Goal: Transaction & Acquisition: Obtain resource

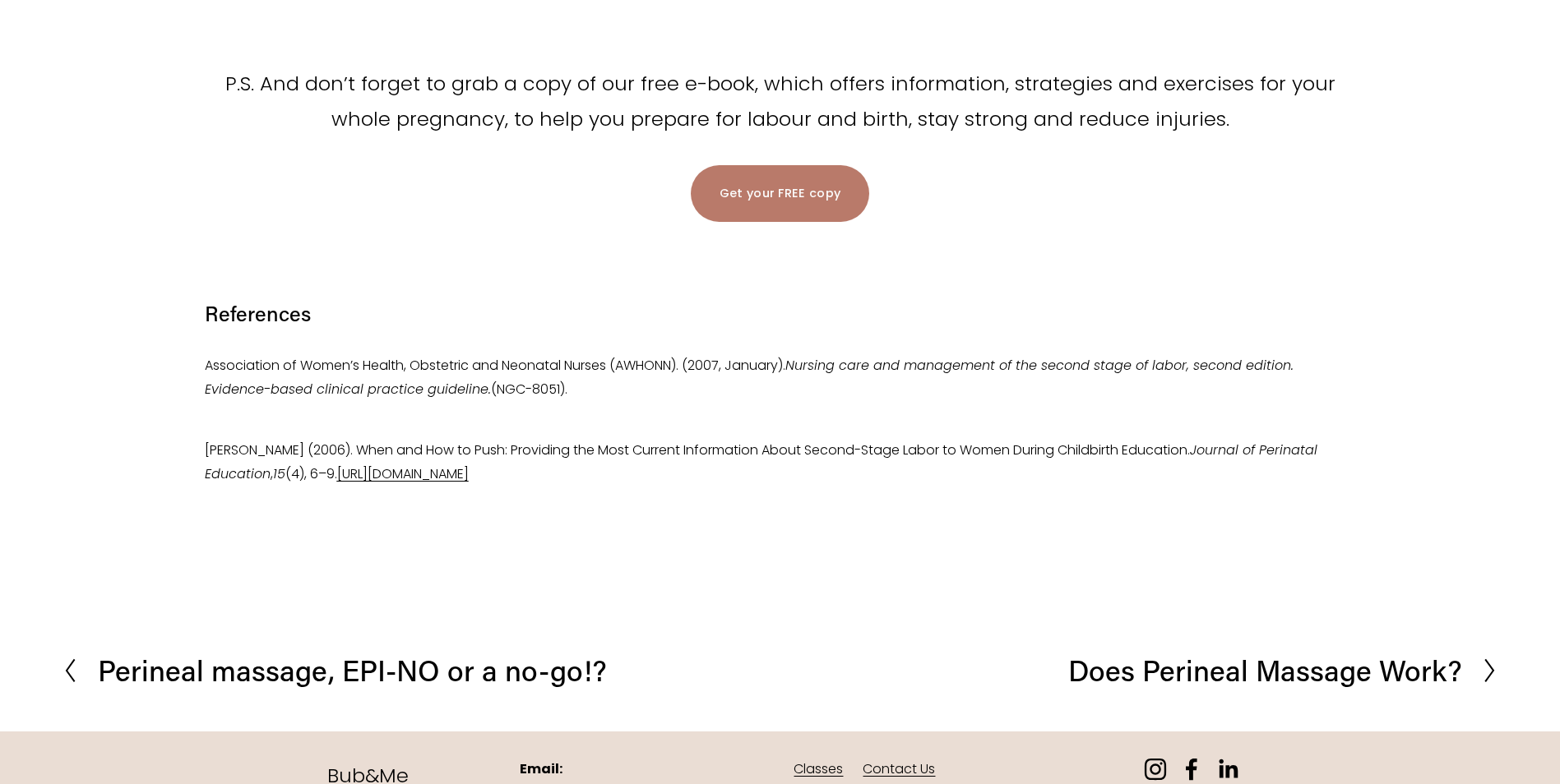
scroll to position [3369, 0]
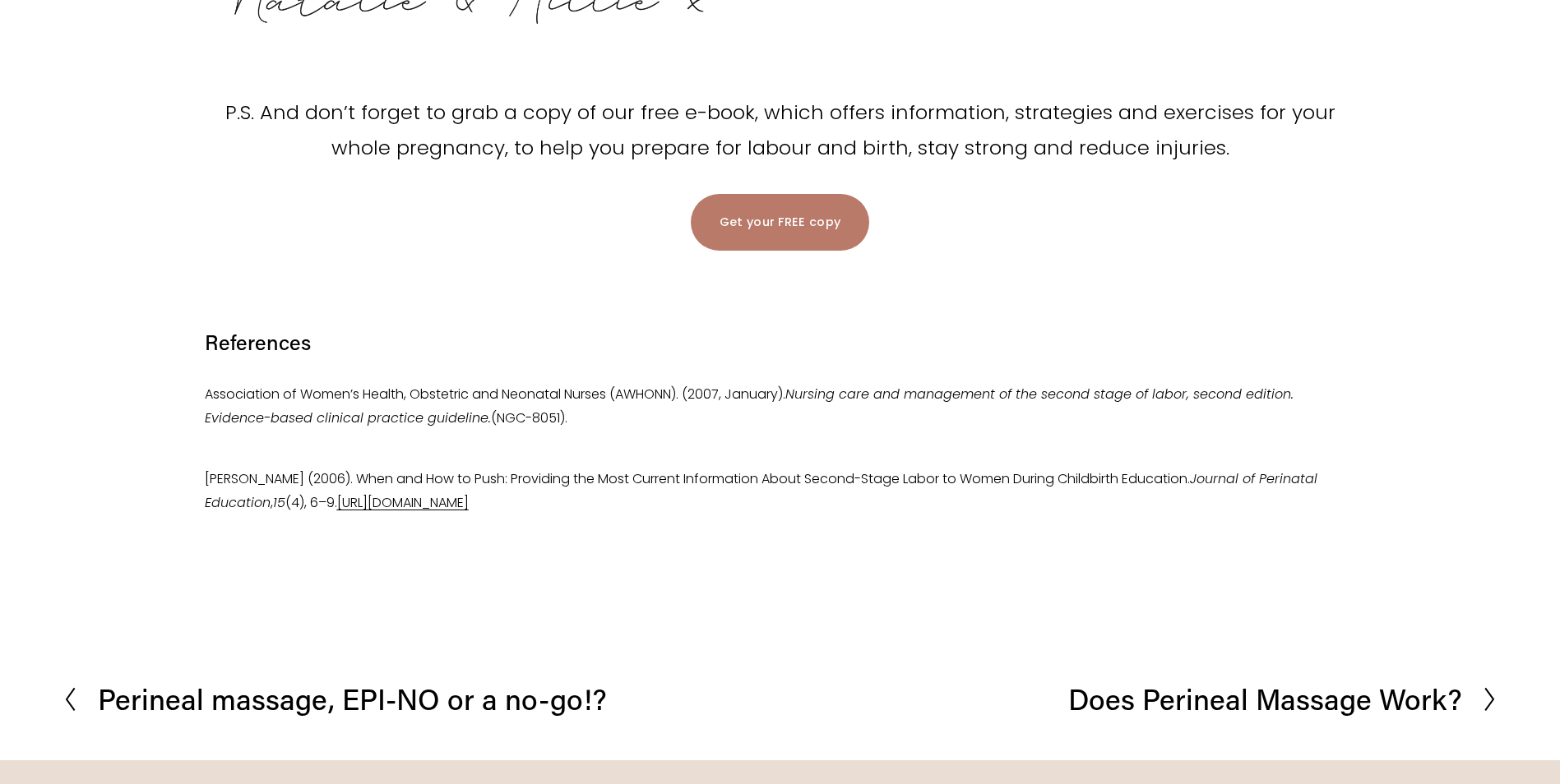
click at [789, 213] on link "Get your FREE copy" at bounding box center [780, 222] width 179 height 57
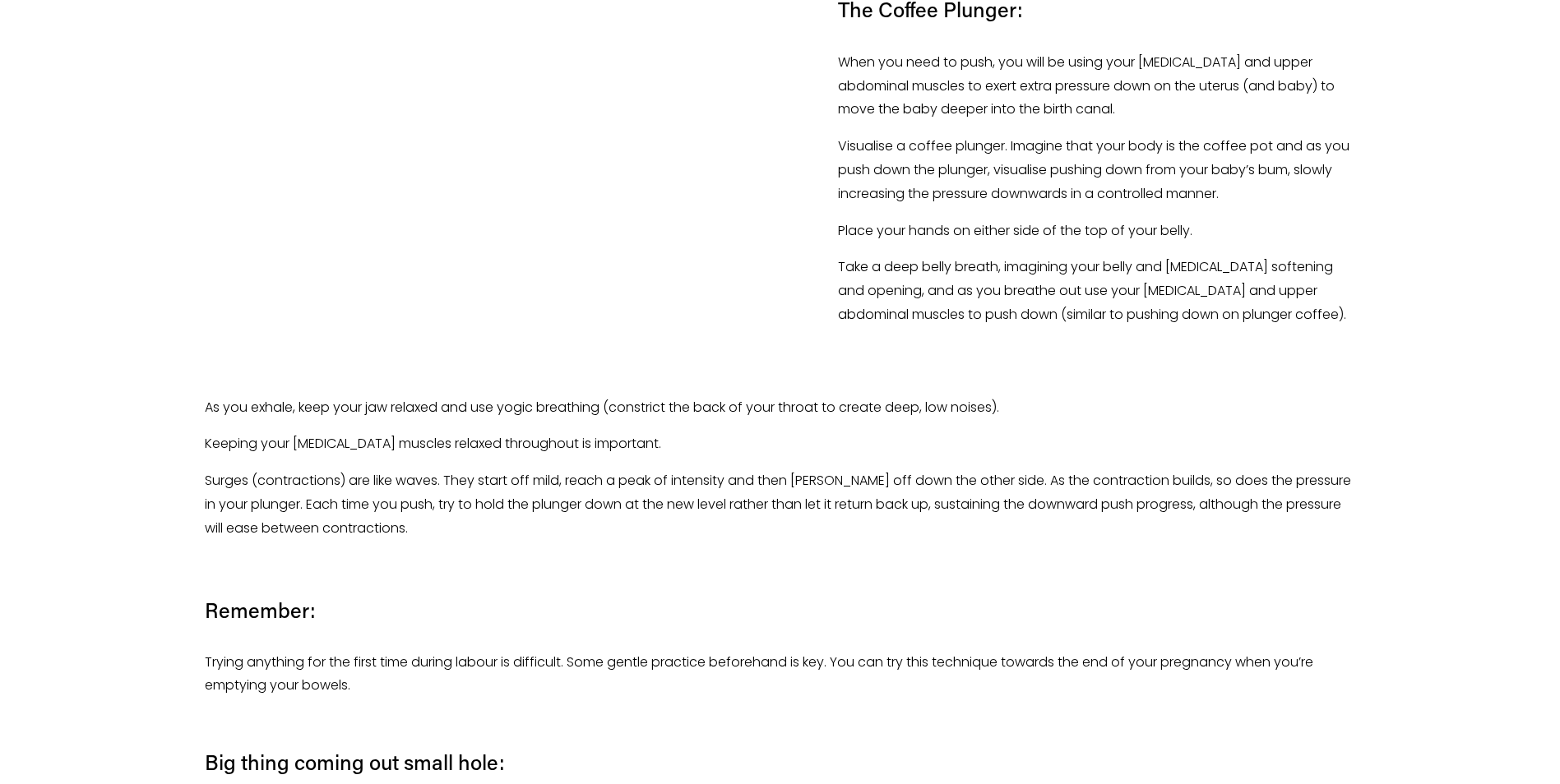
scroll to position [2219, 0]
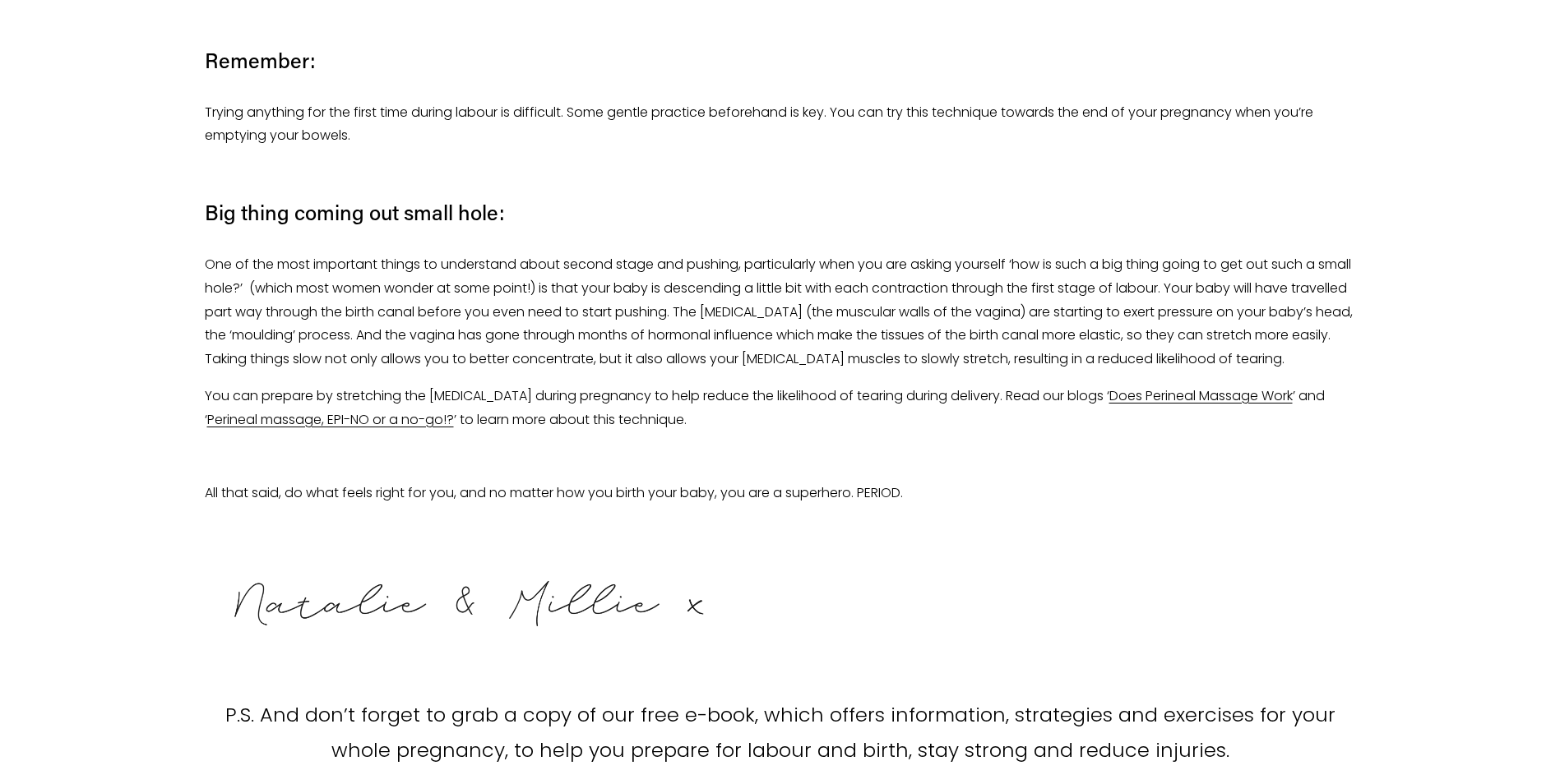
scroll to position [2794, 0]
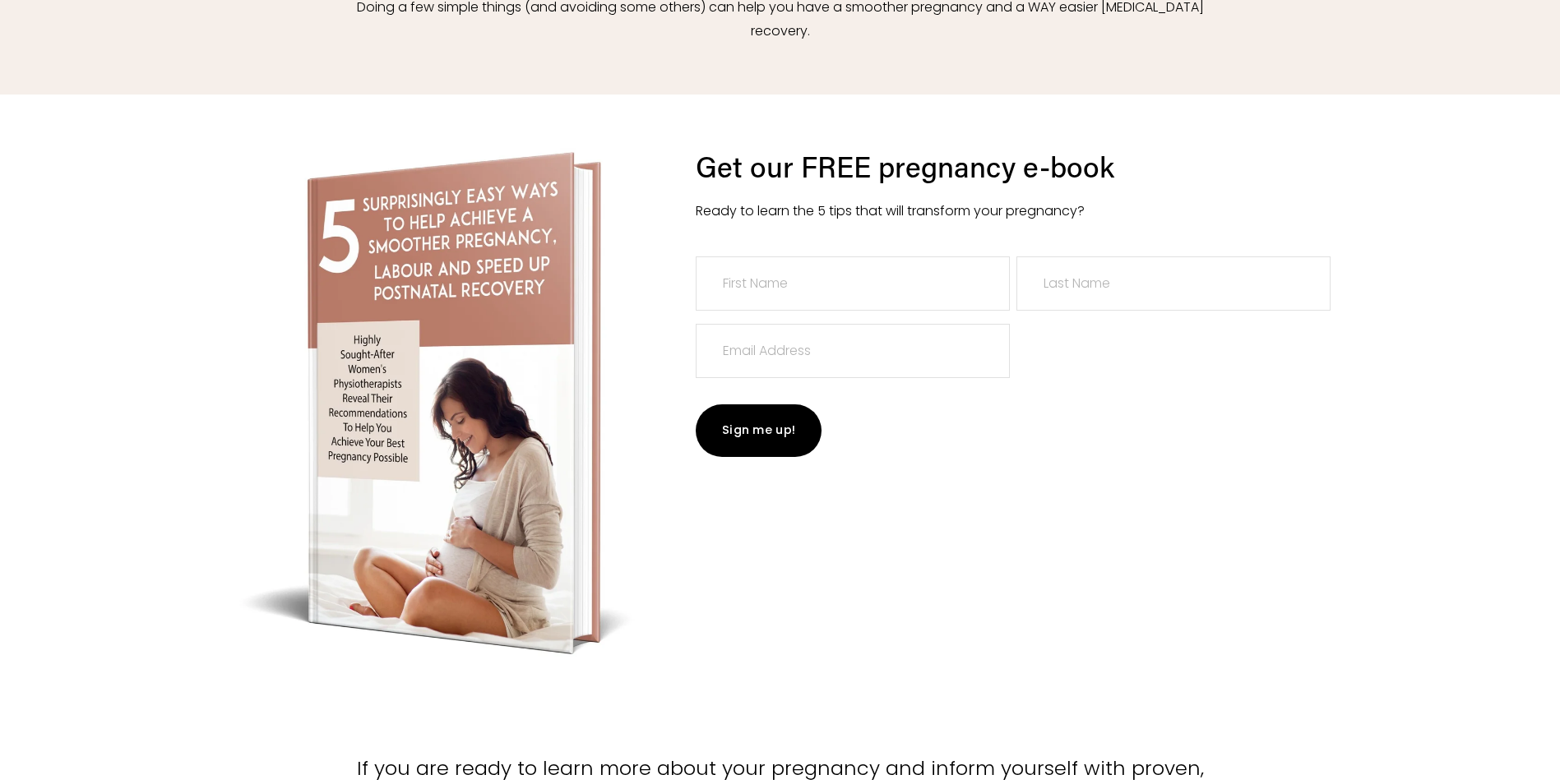
scroll to position [411, 0]
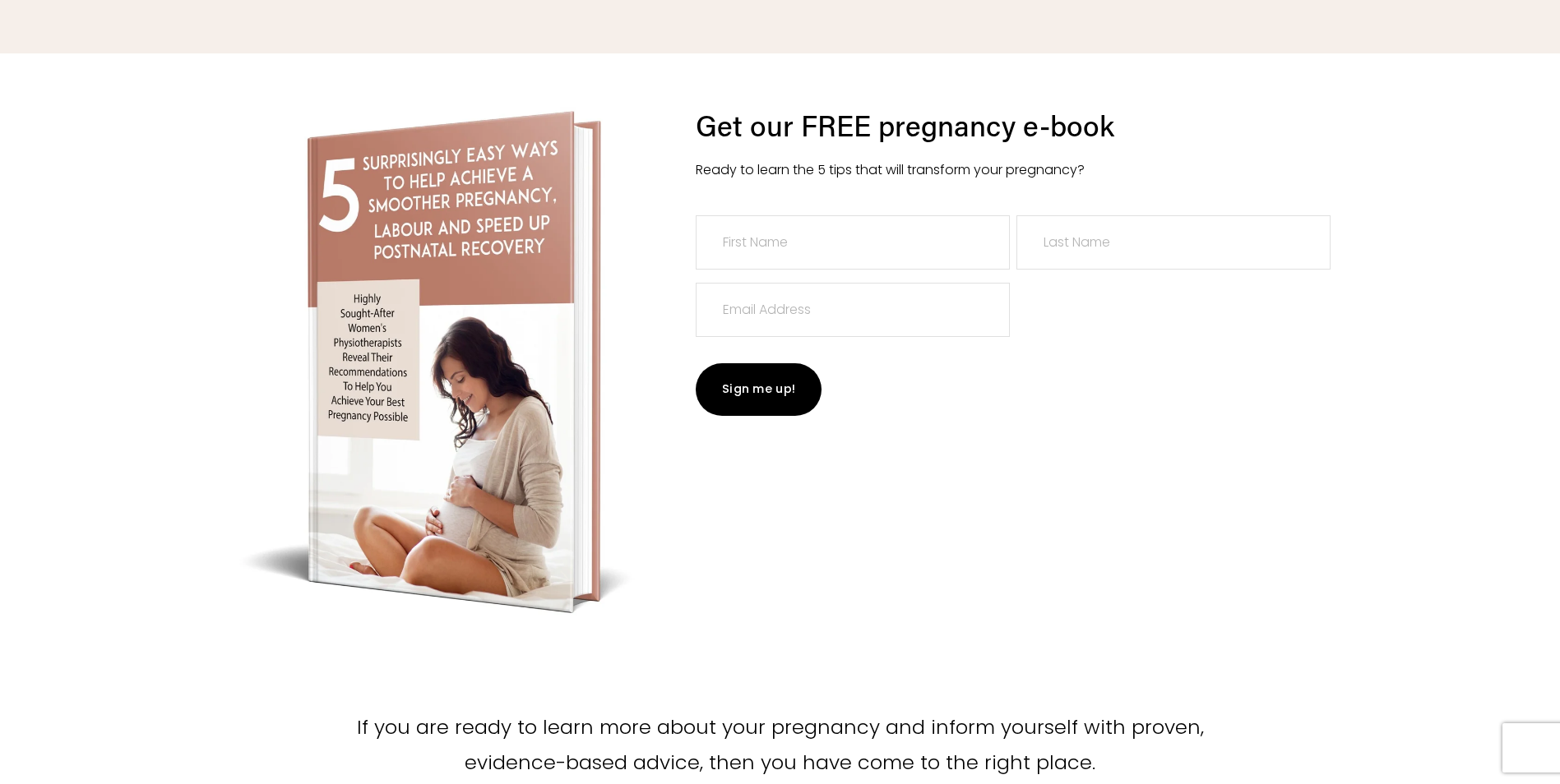
click at [847, 249] on input "text" at bounding box center [852, 242] width 314 height 54
type input "[PERSON_NAME]"
type input "[PERSON_NAME][EMAIL_ADDRESS][PERSON_NAME][DOMAIN_NAME]"
click at [785, 392] on span "Sign me up!" at bounding box center [759, 388] width 73 height 17
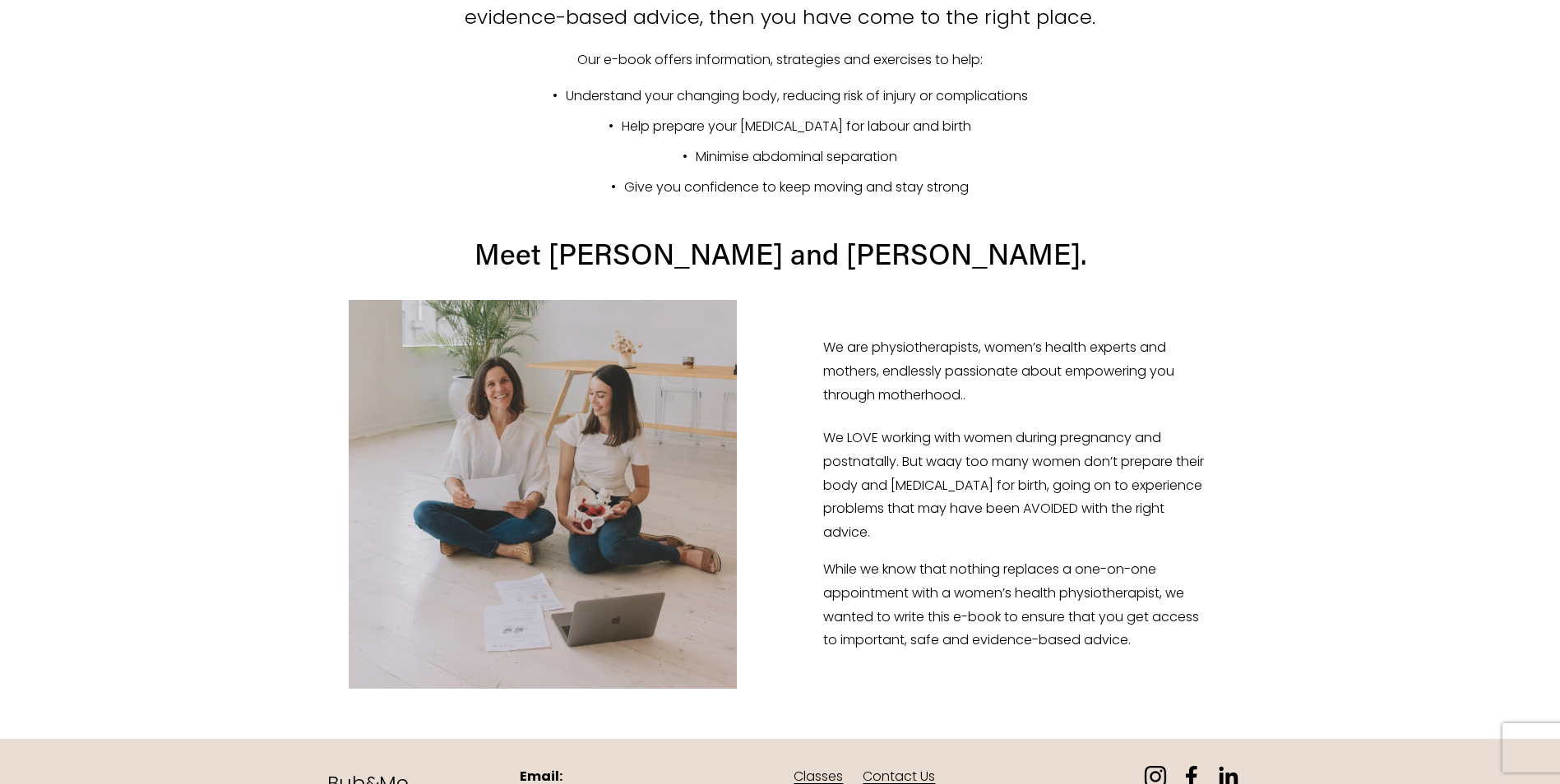
scroll to position [1245, 0]
